Goal: Transaction & Acquisition: Purchase product/service

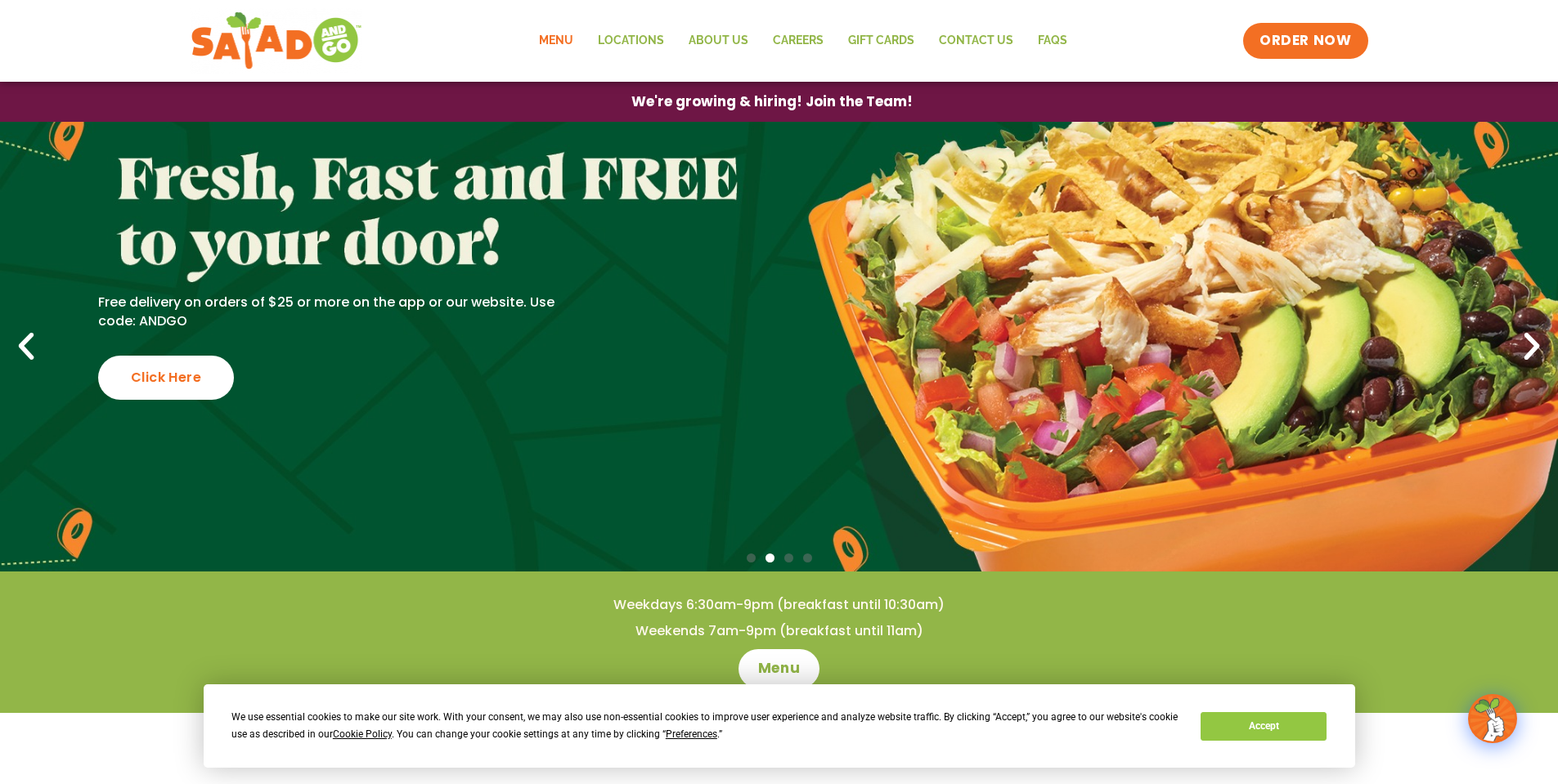
click at [564, 41] on link "Menu" at bounding box center [557, 41] width 59 height 38
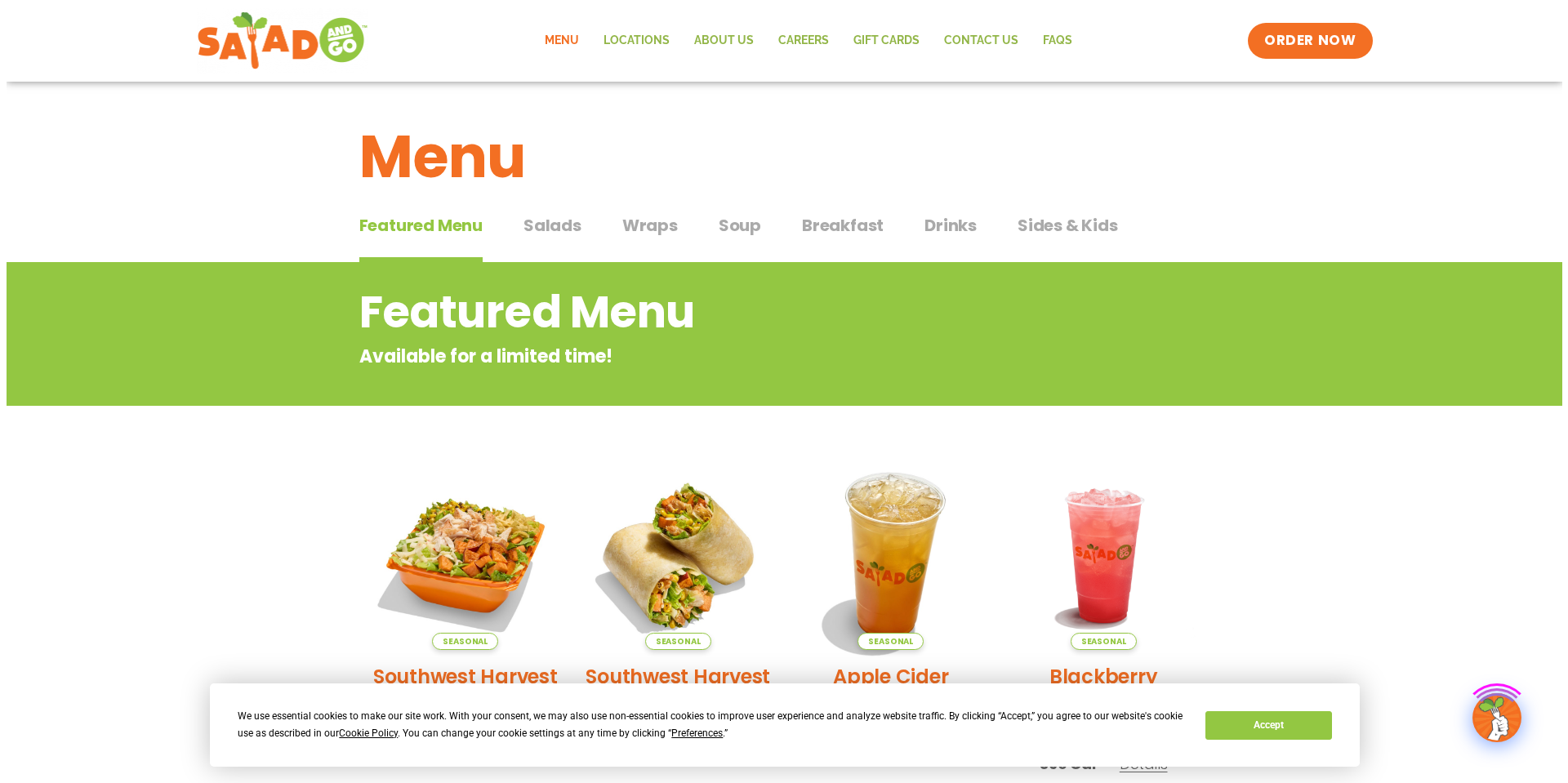
scroll to position [245, 0]
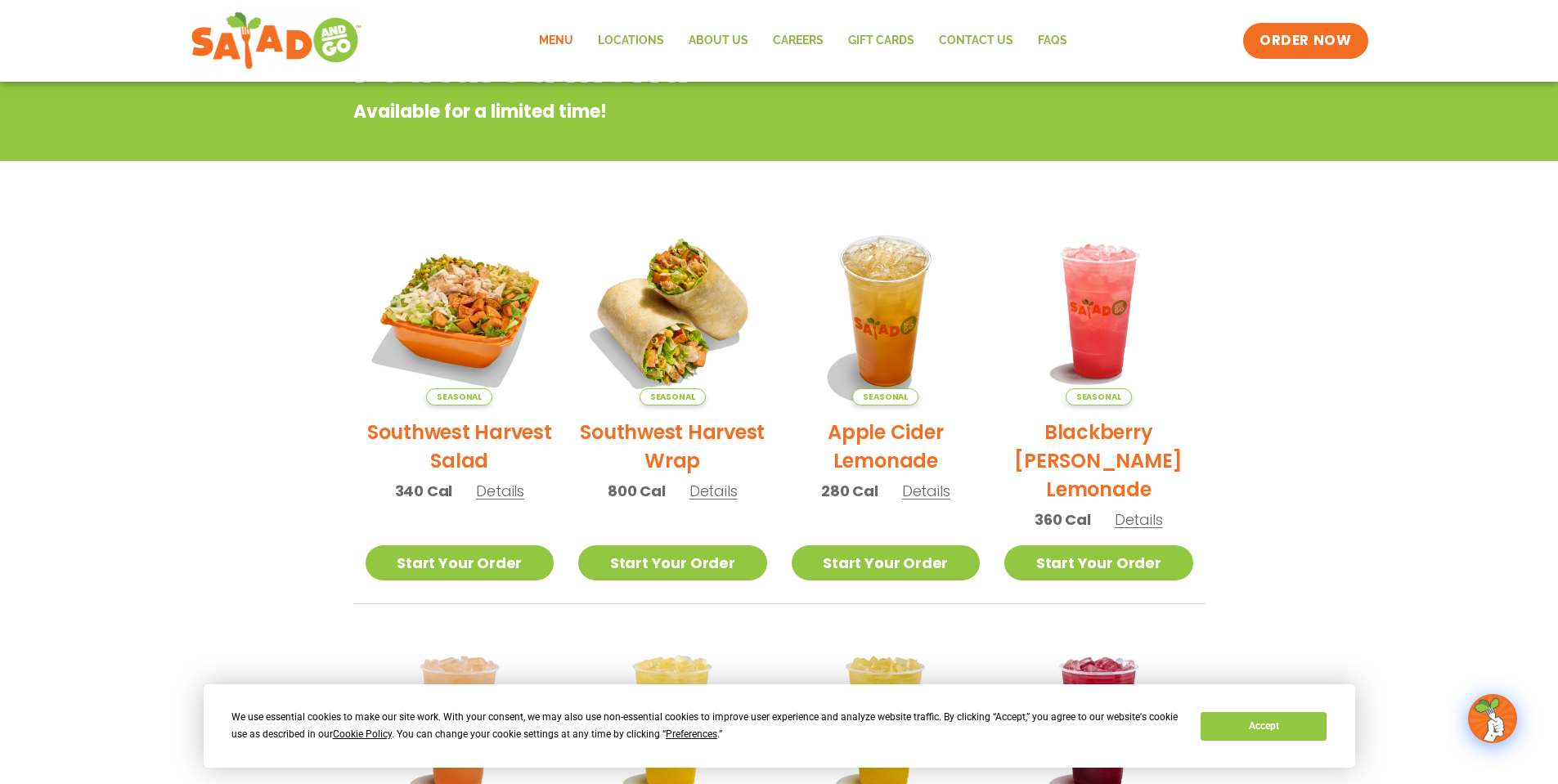
click at [716, 496] on span "Details" at bounding box center [714, 490] width 48 height 21
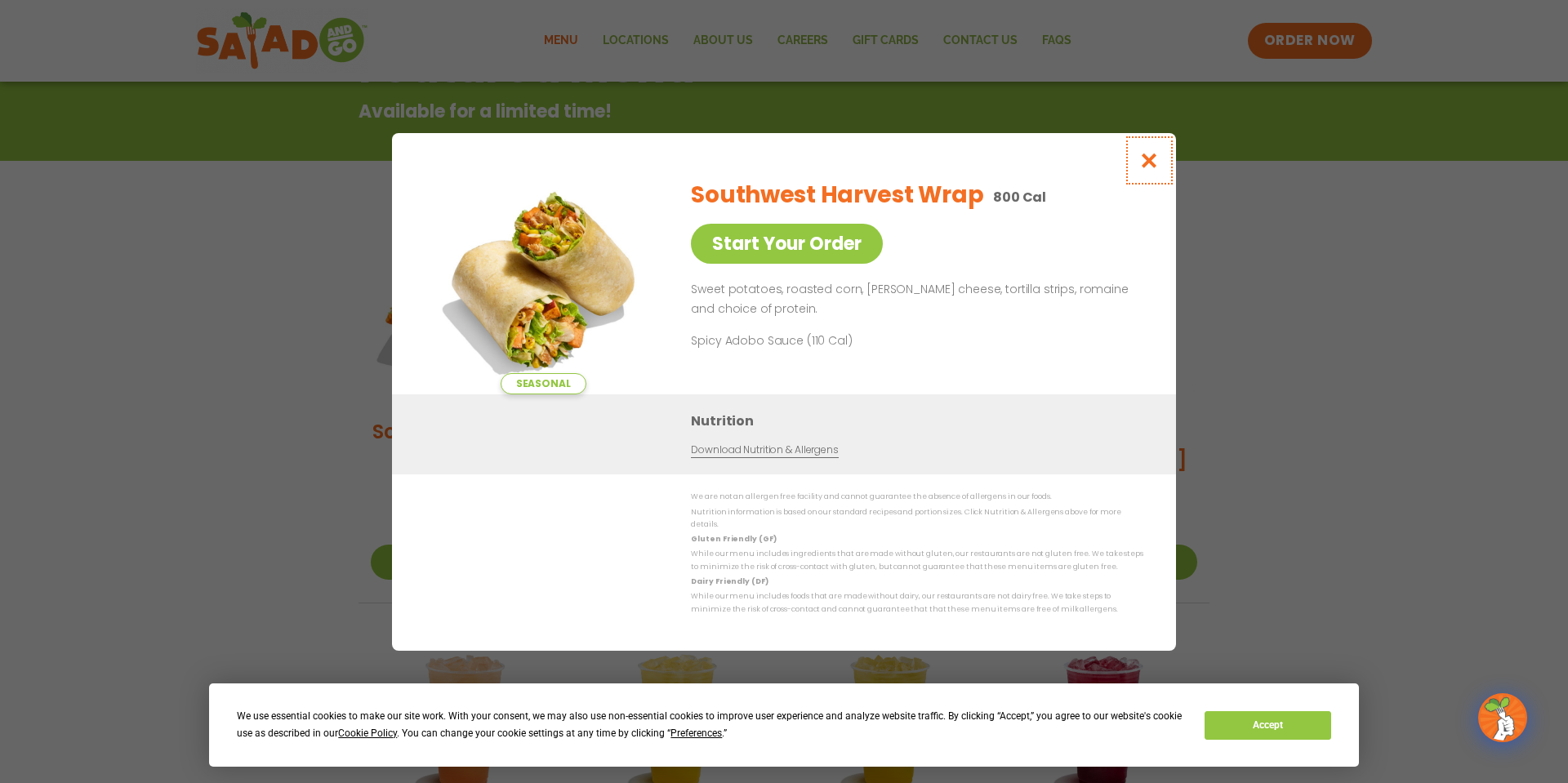
click at [1146, 166] on icon "Close modal" at bounding box center [1149, 160] width 21 height 17
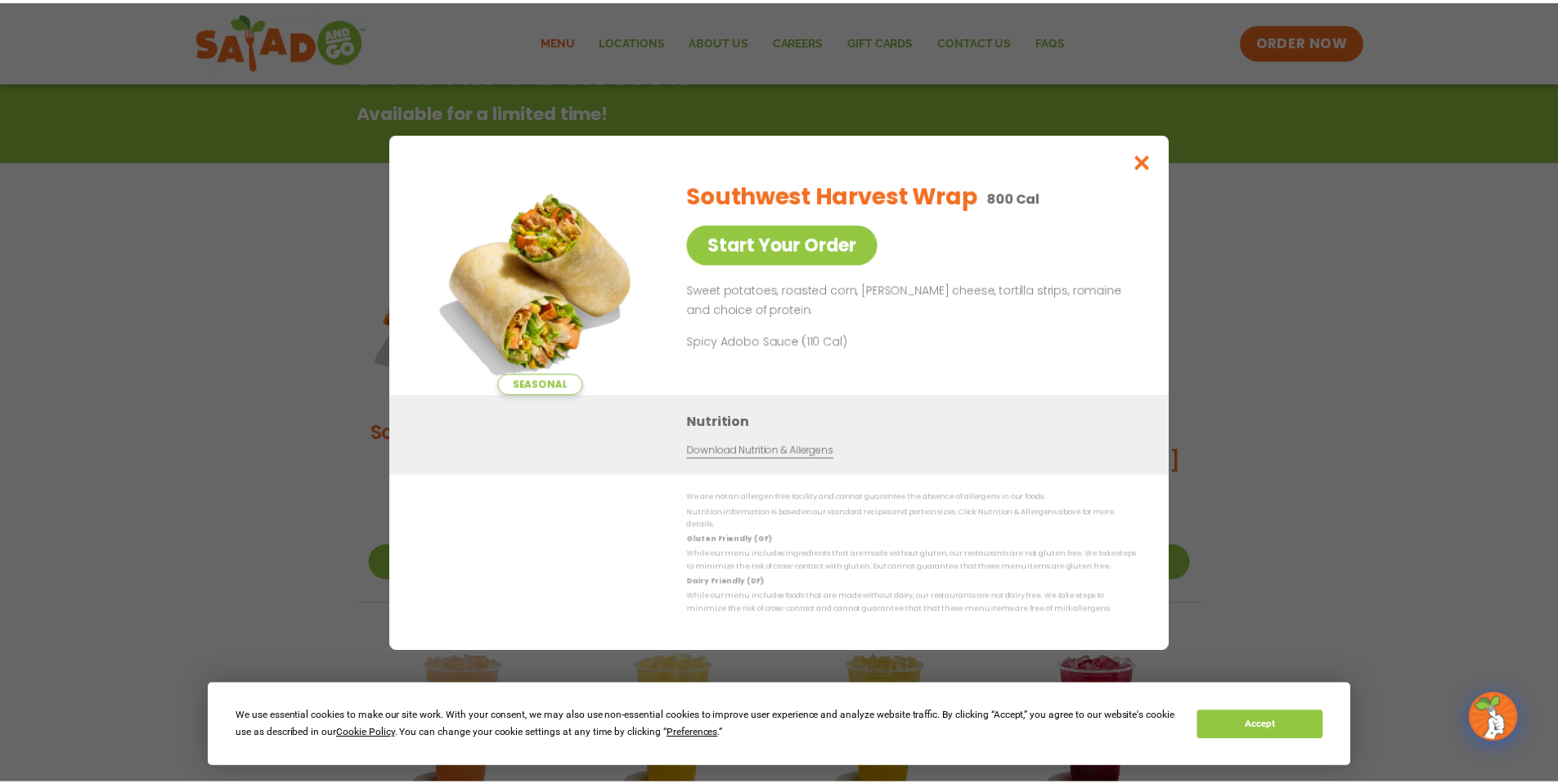
scroll to position [263, 0]
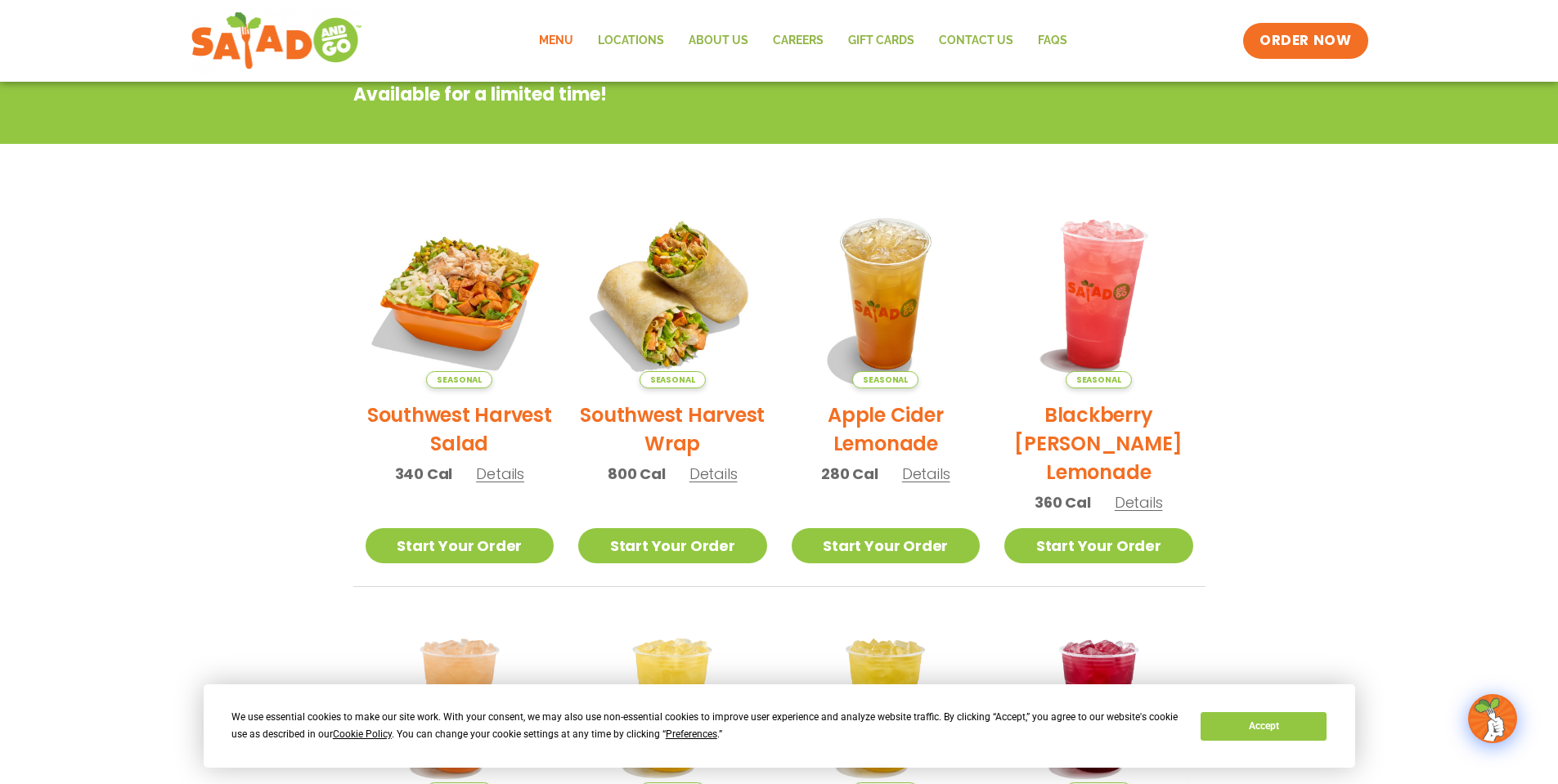
click at [1102, 315] on img at bounding box center [1099, 294] width 222 height 221
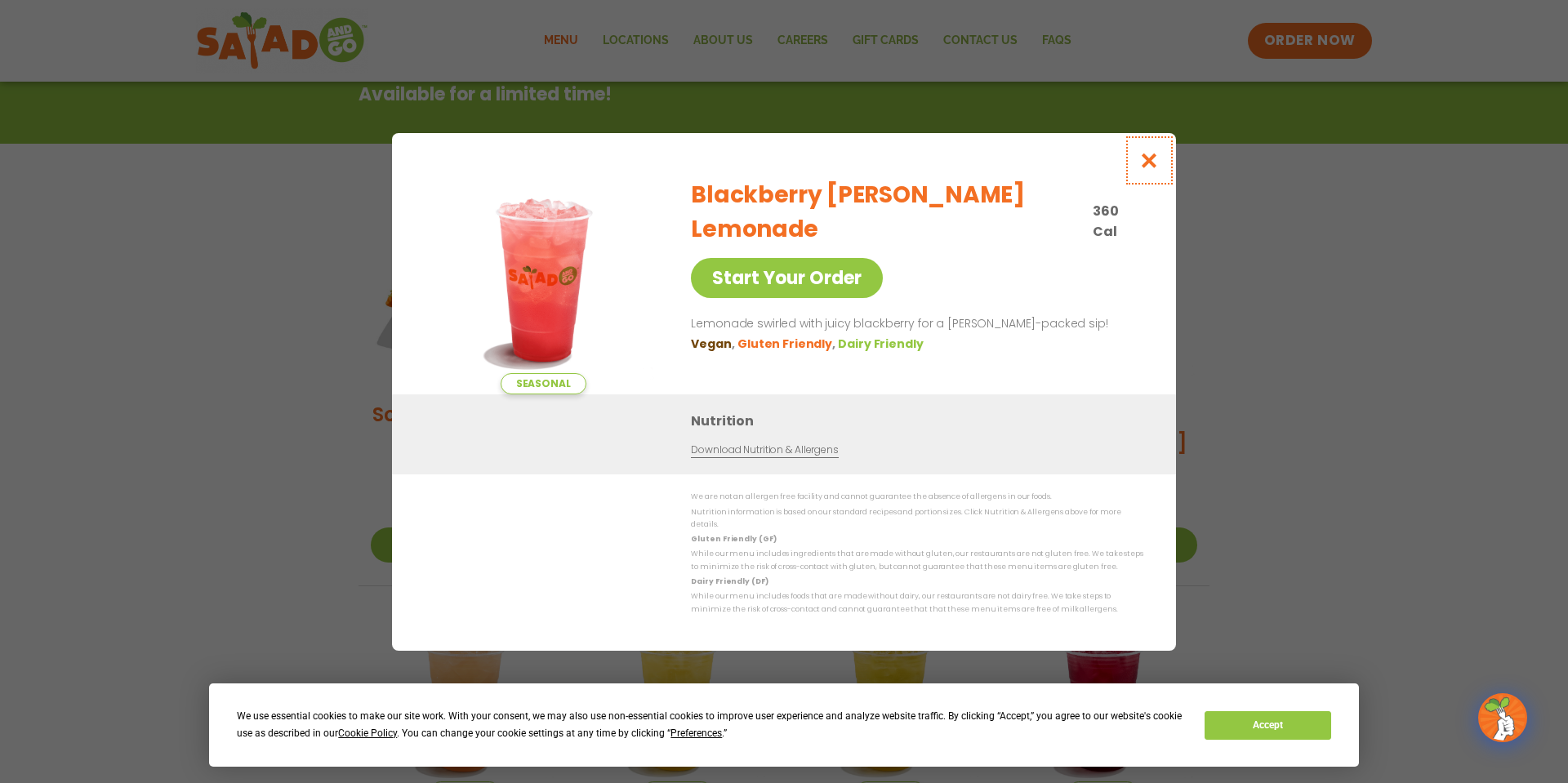
click at [1149, 163] on icon "Close modal" at bounding box center [1149, 160] width 21 height 17
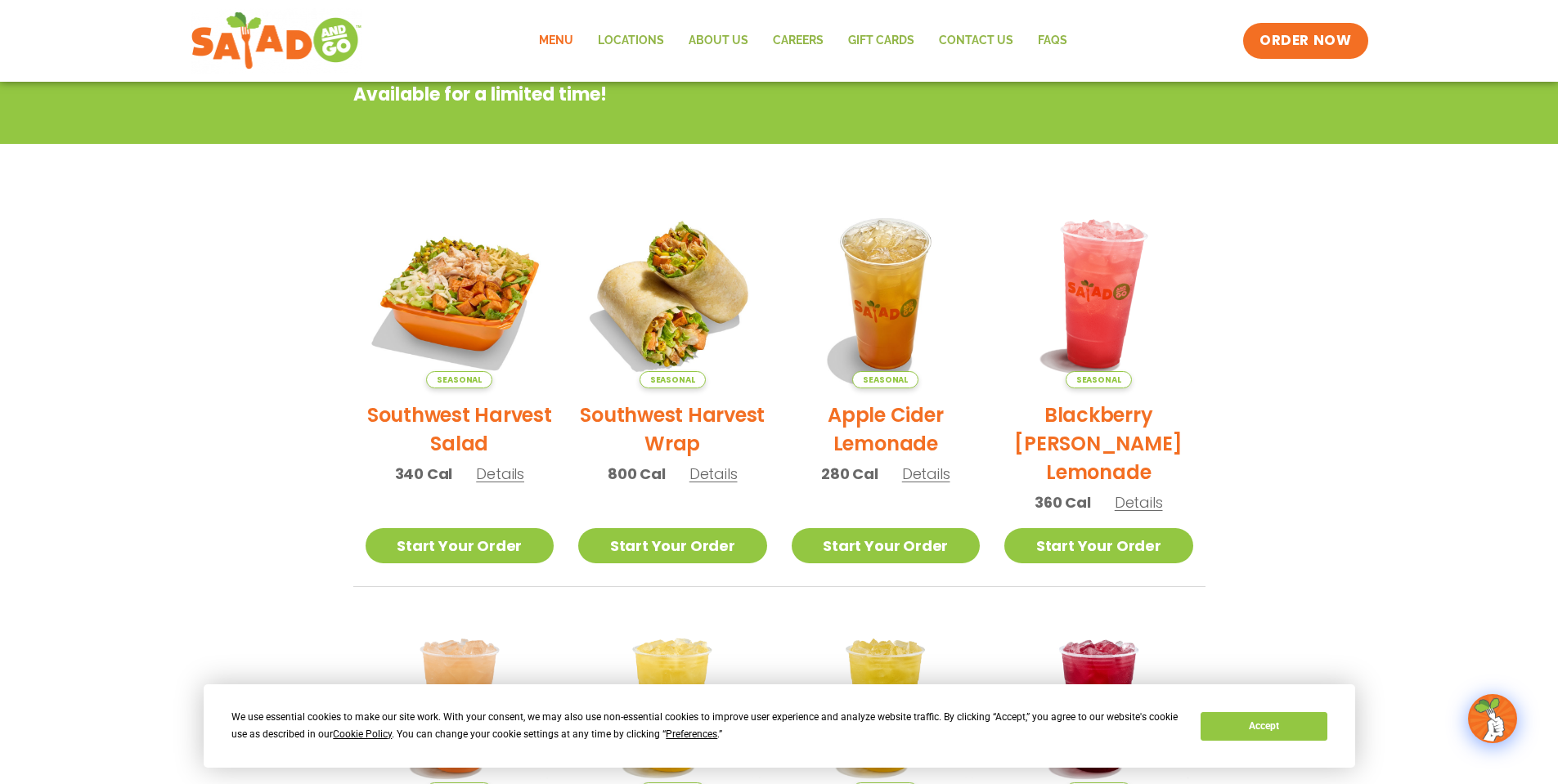
scroll to position [426, 0]
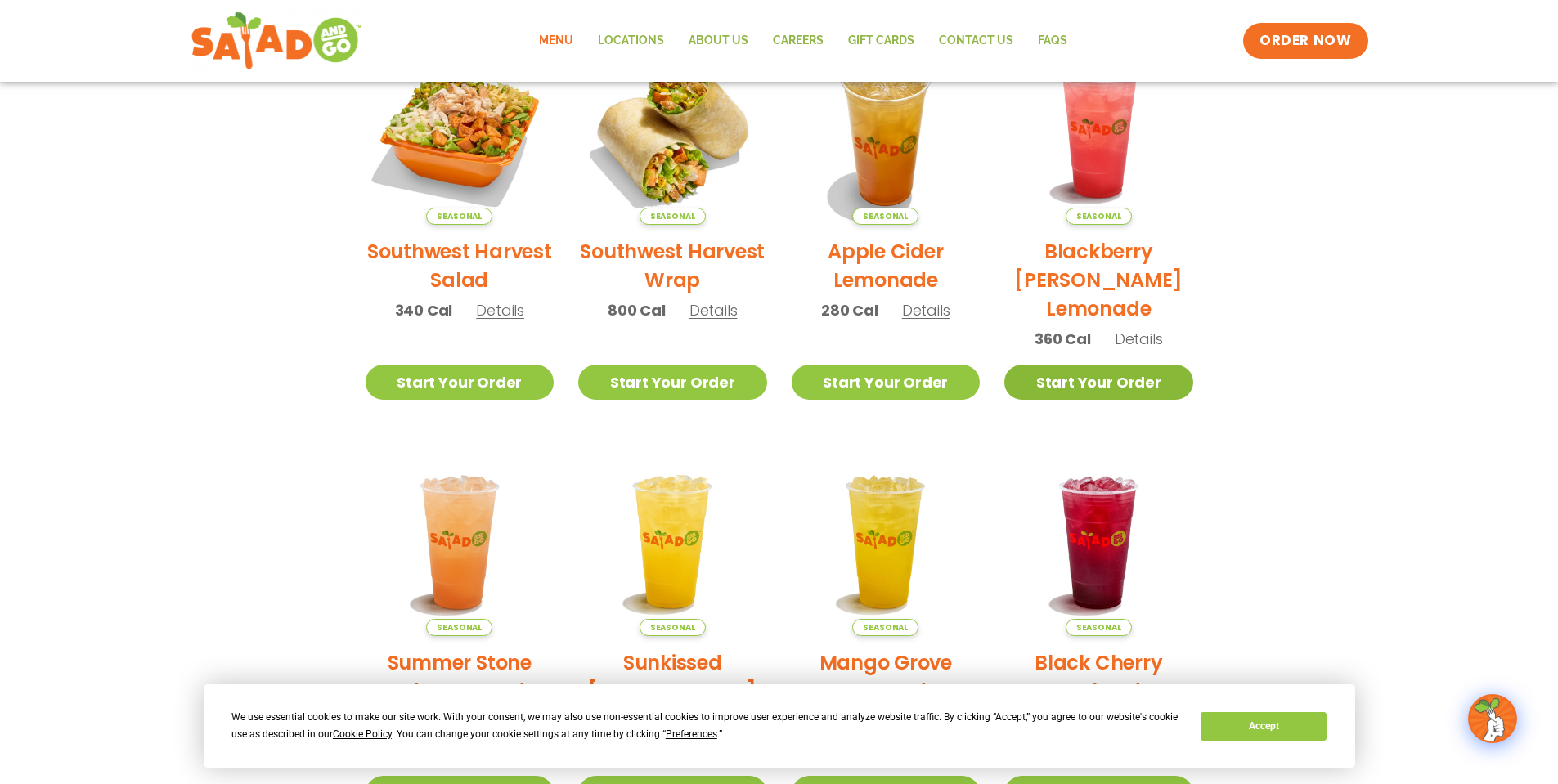
click at [1109, 386] on link "Start Your Order" at bounding box center [1098, 381] width 188 height 35
